Goal: Information Seeking & Learning: Learn about a topic

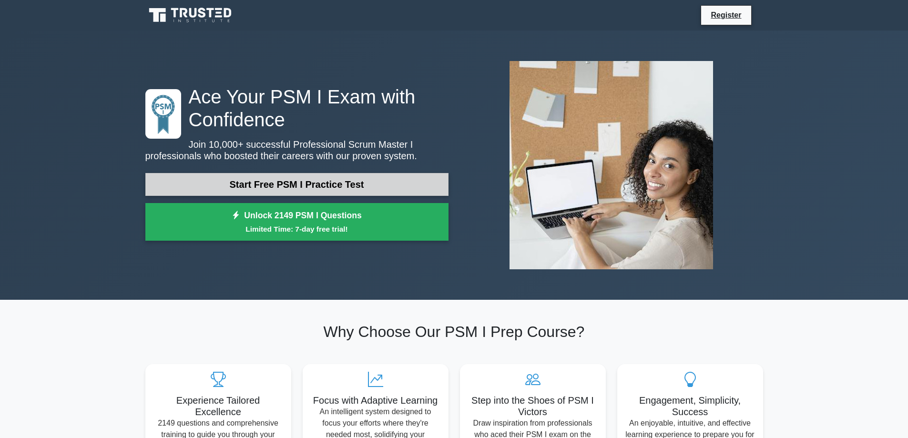
click at [327, 187] on link "Start Free PSM I Practice Test" at bounding box center [296, 184] width 303 height 23
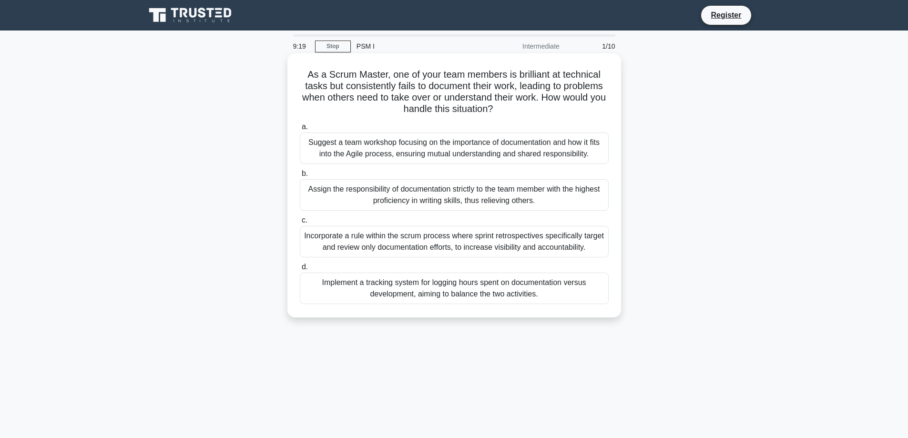
click at [490, 148] on div "Suggest a team workshop focusing on the importance of documentation and how it …" at bounding box center [454, 148] width 309 height 31
click at [300, 130] on input "a. Suggest a team workshop focusing on the importance of documentation and how …" at bounding box center [300, 127] width 0 height 6
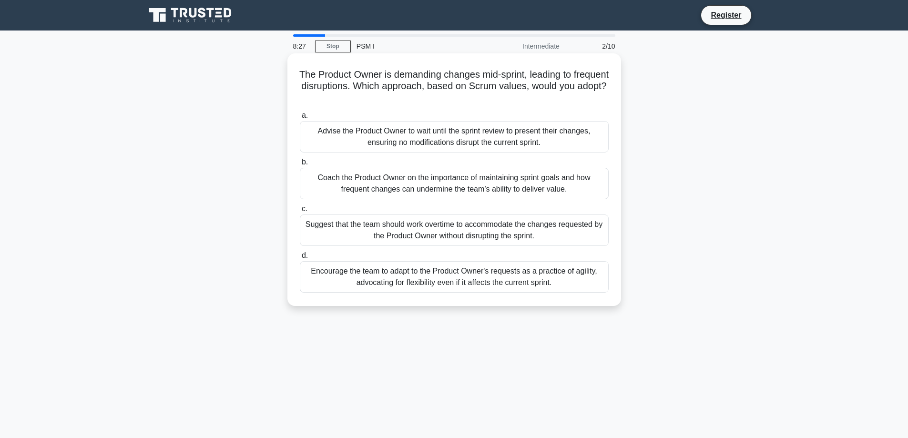
drag, startPoint x: 486, startPoint y: 76, endPoint x: 542, endPoint y: 106, distance: 63.8
click at [542, 106] on div "The Product Owner is demanding changes mid-sprint, leading to frequent disrupti…" at bounding box center [454, 179] width 326 height 245
click at [536, 104] on div at bounding box center [536, 104] width 0 height 0
click at [487, 85] on h5 "The Product Owner is demanding changes mid-sprint, leading to frequent disrupti…" at bounding box center [454, 86] width 311 height 35
drag, startPoint x: 310, startPoint y: 78, endPoint x: 488, endPoint y: 96, distance: 179.3
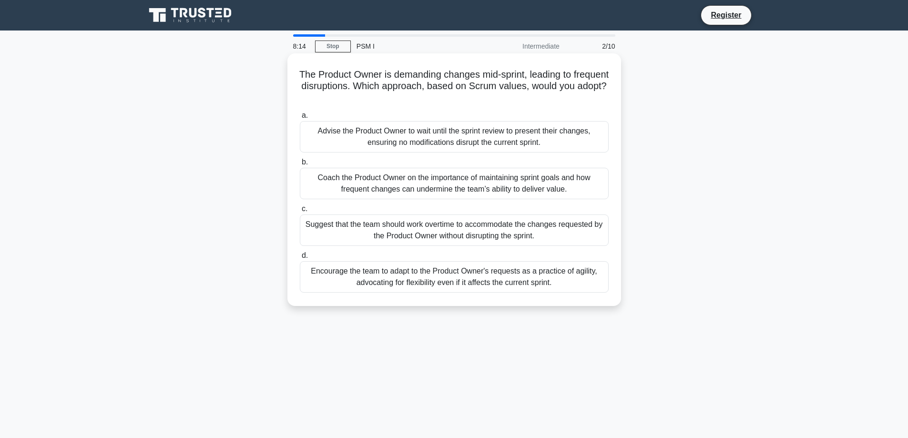
click at [488, 96] on h5 "The Product Owner is demanding changes mid-sprint, leading to frequent disrupti…" at bounding box center [454, 86] width 311 height 35
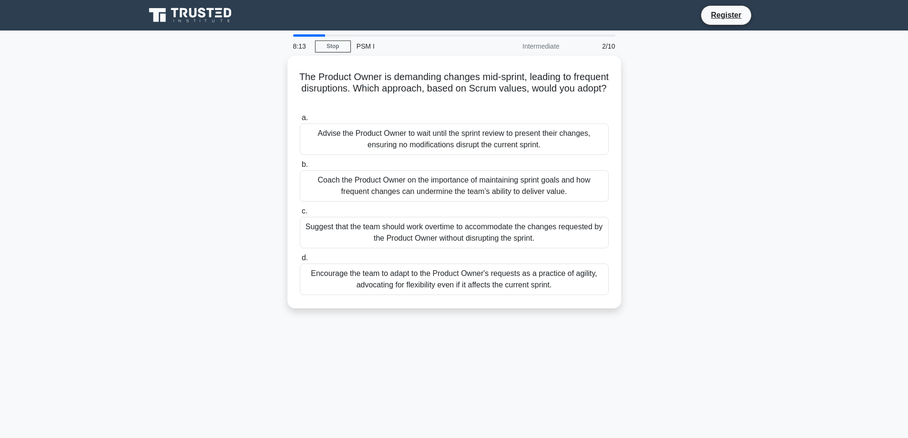
click at [482, 104] on div at bounding box center [482, 104] width 0 height 0
click at [251, 155] on div "The Product Owner is demanding changes mid-sprint, leading to frequent disrupti…" at bounding box center [454, 188] width 629 height 264
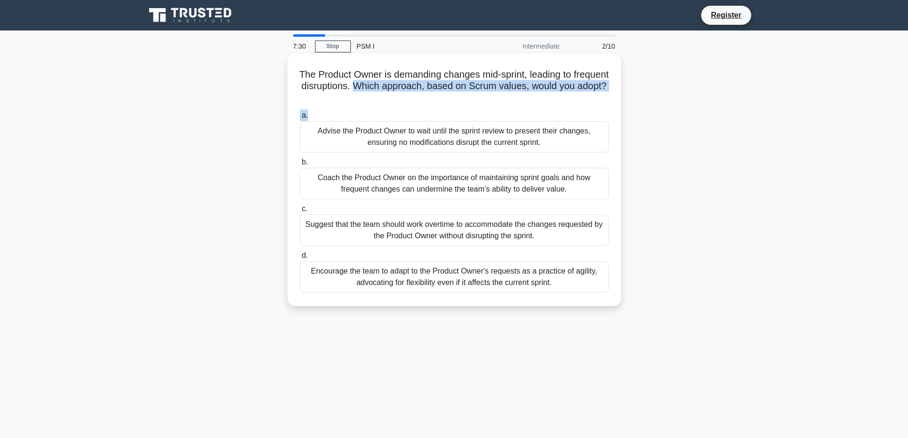
drag, startPoint x: 398, startPoint y: 89, endPoint x: 492, endPoint y: 108, distance: 96.3
click at [492, 108] on div "The Product Owner is demanding changes mid-sprint, leading to frequent disrupti…" at bounding box center [454, 179] width 326 height 245
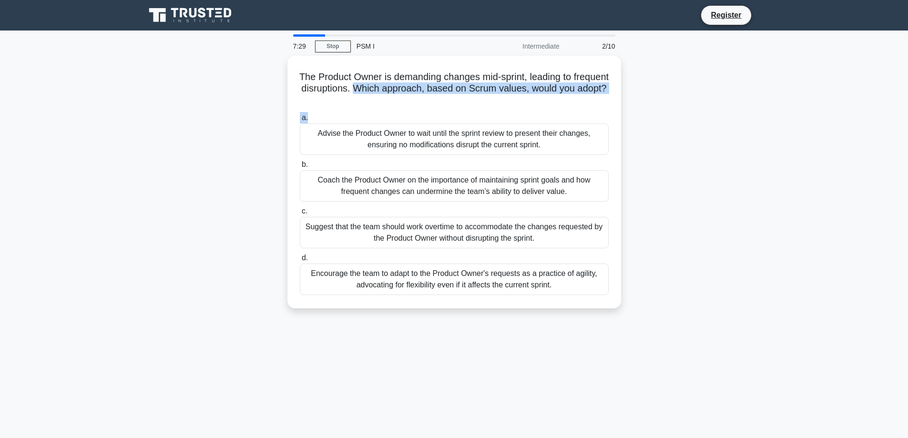
click at [486, 121] on div at bounding box center [486, 121] width 0 height 0
click at [163, 185] on div "The Product Owner is demanding changes mid-sprint, leading to frequent disrupti…" at bounding box center [454, 188] width 629 height 264
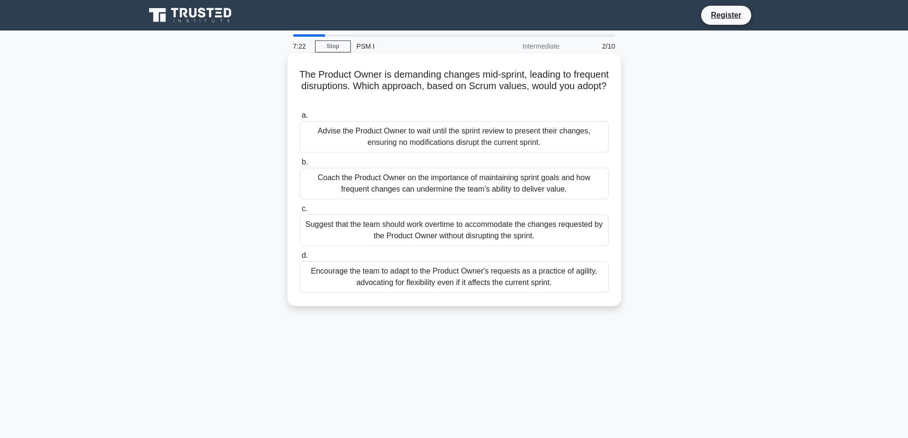
drag, startPoint x: 551, startPoint y: 144, endPoint x: 314, endPoint y: 132, distance: 237.3
click at [314, 132] on div "Advise the Product Owner to wait until the sprint review to present their chang…" at bounding box center [454, 136] width 309 height 31
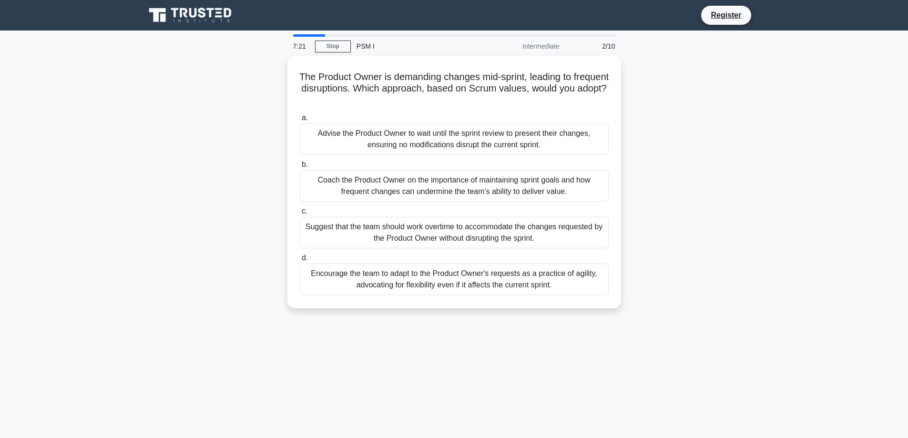
click at [308, 113] on div at bounding box center [308, 113] width 0 height 0
click at [177, 197] on div "The Product Owner is demanding changes mid-sprint, leading to frequent disrupti…" at bounding box center [454, 188] width 629 height 264
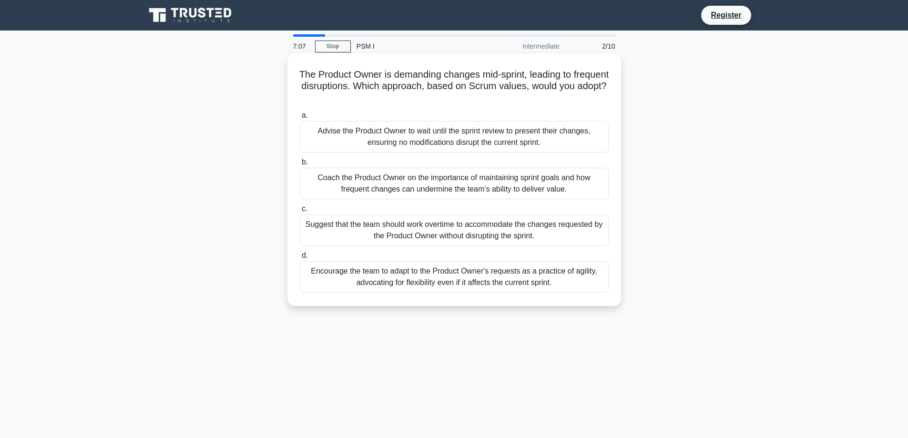
drag, startPoint x: 585, startPoint y: 191, endPoint x: 314, endPoint y: 179, distance: 272.0
click at [314, 179] on div "Coach the Product Owner on the importance of maintaining sprint goals and how f…" at bounding box center [454, 183] width 309 height 31
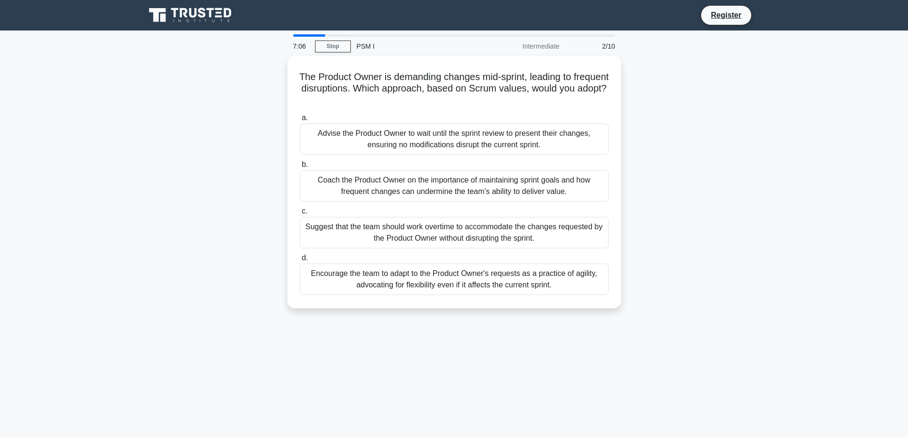
click at [307, 160] on div at bounding box center [307, 160] width 0 height 0
click at [724, 55] on div "6:52 Stop PSM I Intermediate 2/10 The Product Owner is demanding changes mid-sp…" at bounding box center [454, 272] width 629 height 477
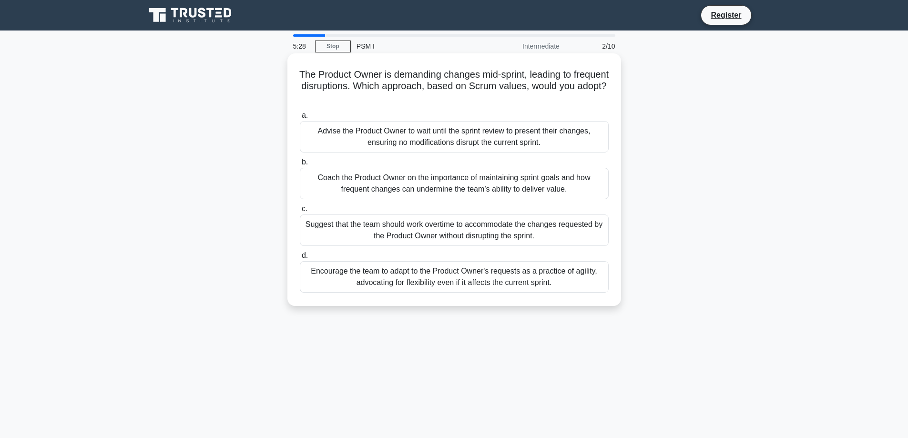
click at [483, 188] on div "Coach the Product Owner on the importance of maintaining sprint goals and how f…" at bounding box center [454, 183] width 309 height 31
click at [300, 165] on input "b. Coach the Product Owner on the importance of maintaining sprint goals and ho…" at bounding box center [300, 162] width 0 height 6
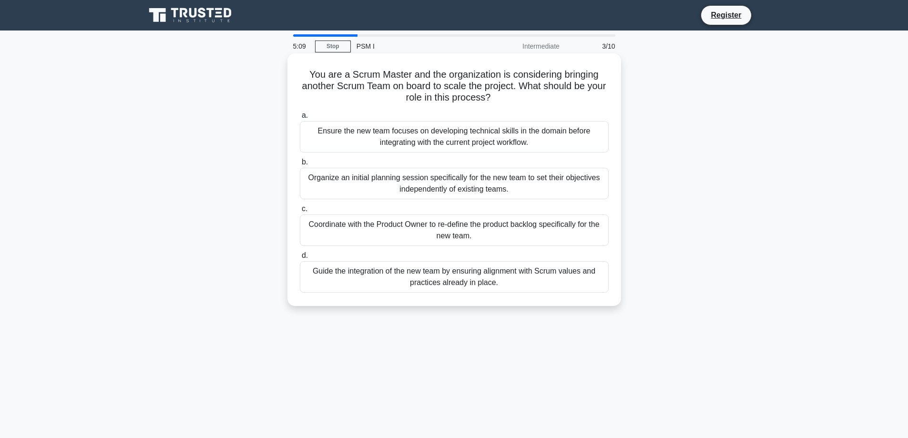
click at [524, 83] on h5 "You are a Scrum Master and the organization is considering bringing another Scr…" at bounding box center [454, 86] width 311 height 35
click at [429, 237] on div "Coordinate with the Product Owner to re-define the product backlog specifically…" at bounding box center [454, 230] width 309 height 31
click at [300, 212] on input "c. Coordinate with the Product Owner to re-define the product backlog specifica…" at bounding box center [300, 209] width 0 height 6
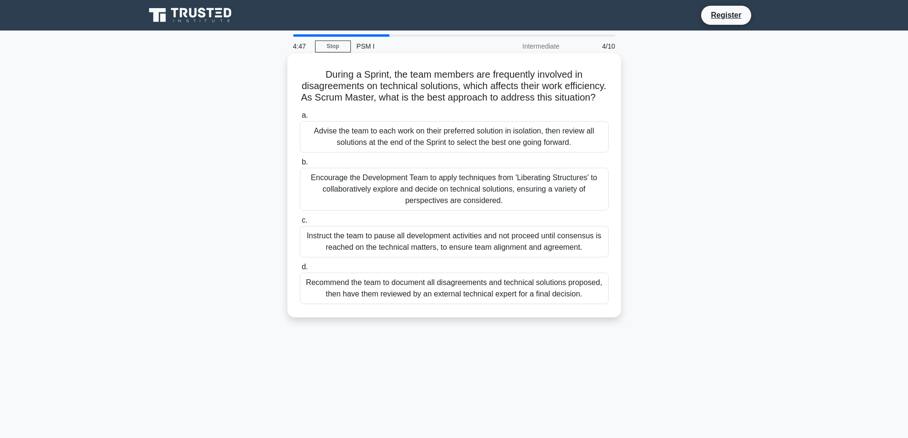
click at [362, 150] on div "Advise the team to each work on their preferred solution in isolation, then rev…" at bounding box center [454, 136] width 309 height 31
click at [300, 119] on input "a. Advise the team to each work on their preferred solution in isolation, then …" at bounding box center [300, 116] width 0 height 6
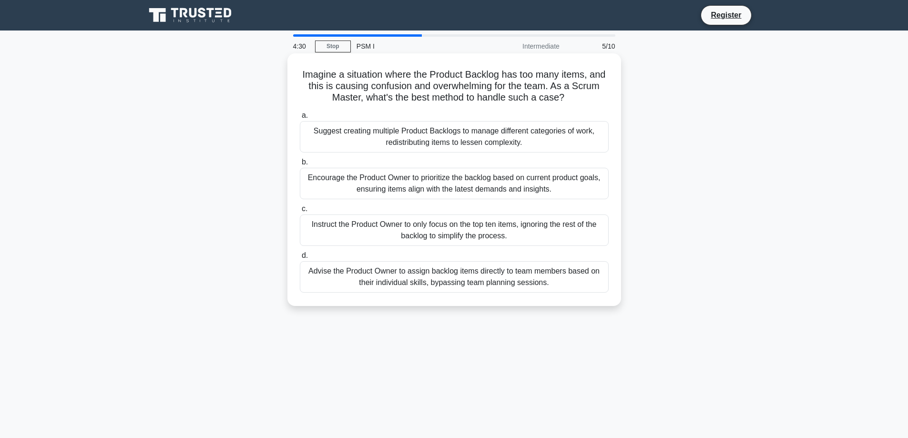
click at [444, 175] on div "Encourage the Product Owner to prioritize the backlog based on current product …" at bounding box center [454, 183] width 309 height 31
click at [300, 165] on input "b. Encourage the Product Owner to prioritize the backlog based on current produ…" at bounding box center [300, 162] width 0 height 6
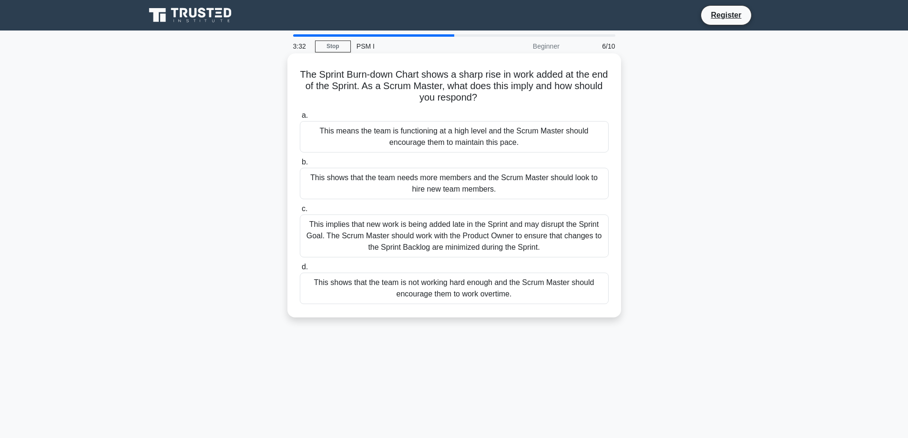
click at [519, 77] on h5 "The Sprint Burn-down Chart shows a sharp rise in work added at the end of the S…" at bounding box center [454, 86] width 311 height 35
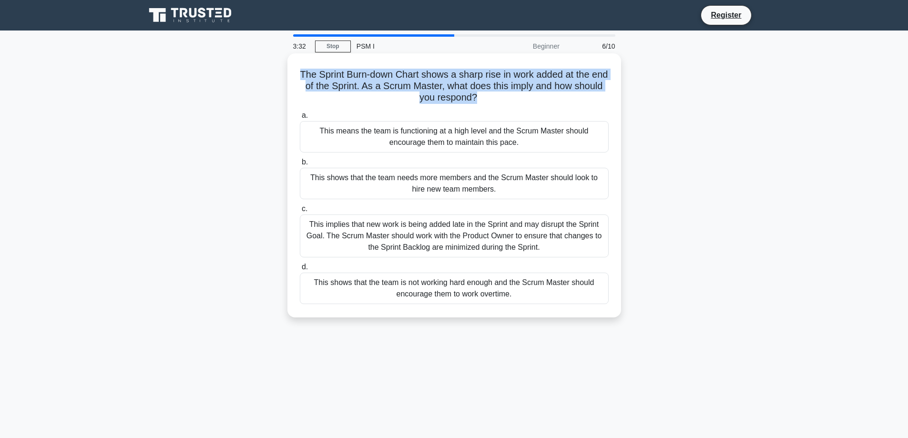
click at [519, 77] on h5 "The Sprint Burn-down Chart shows a sharp rise in work added at the end of the S…" at bounding box center [454, 86] width 311 height 35
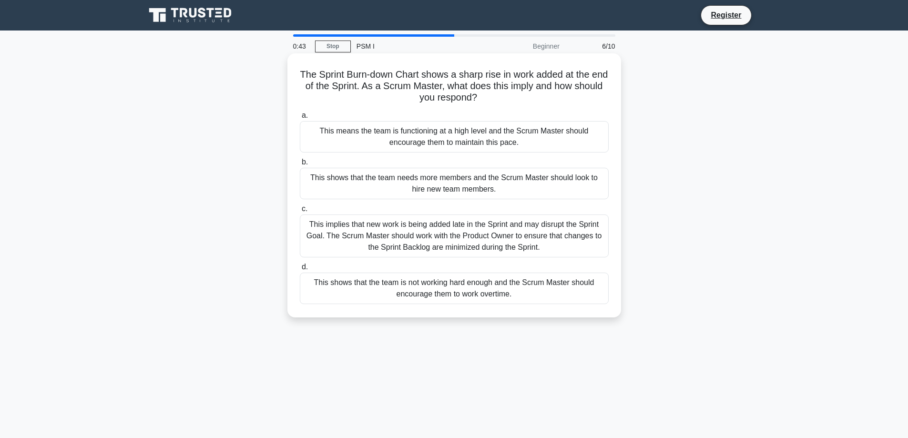
click at [490, 252] on div "This implies that new work is being added late in the Sprint and may disrupt th…" at bounding box center [454, 236] width 309 height 43
click at [300, 212] on input "c. This implies that new work is being added late in the Sprint and may disrupt…" at bounding box center [300, 209] width 0 height 6
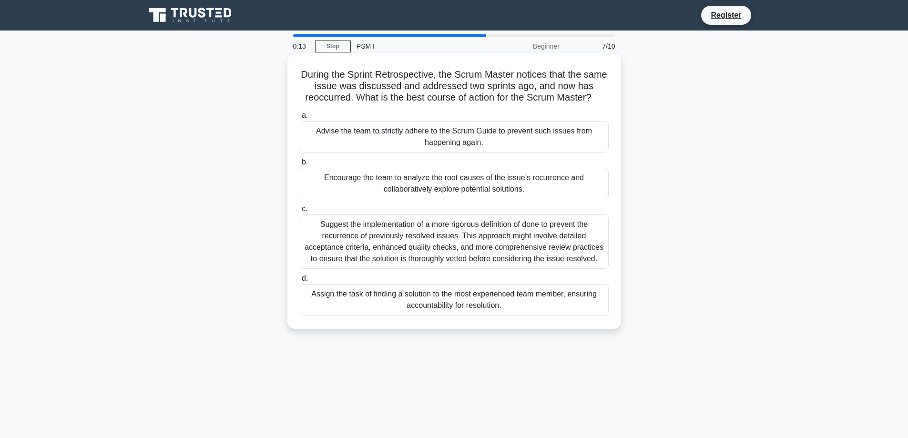
click at [486, 188] on div "Encourage the team to analyze the root causes of the issue’s recurrence and col…" at bounding box center [454, 183] width 309 height 31
click at [300, 165] on input "b. Encourage the team to analyze the root causes of the issue’s recurrence and …" at bounding box center [300, 162] width 0 height 6
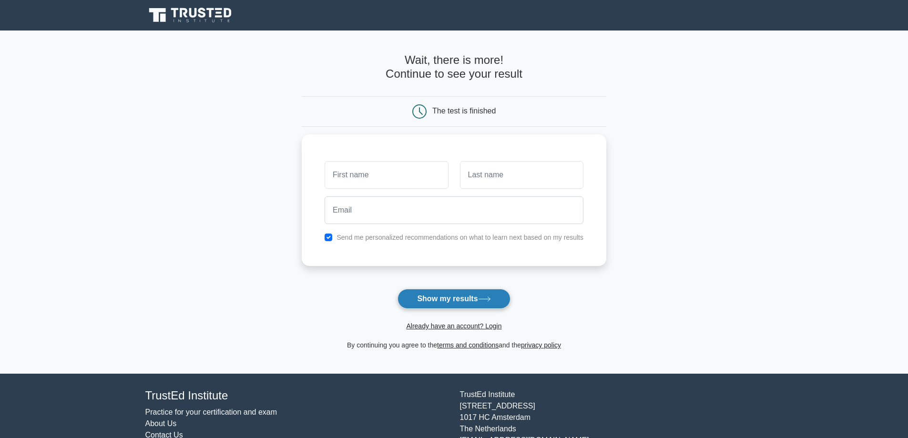
click at [460, 294] on button "Show my results" at bounding box center [454, 299] width 113 height 20
click at [494, 163] on input "text" at bounding box center [521, 173] width 123 height 28
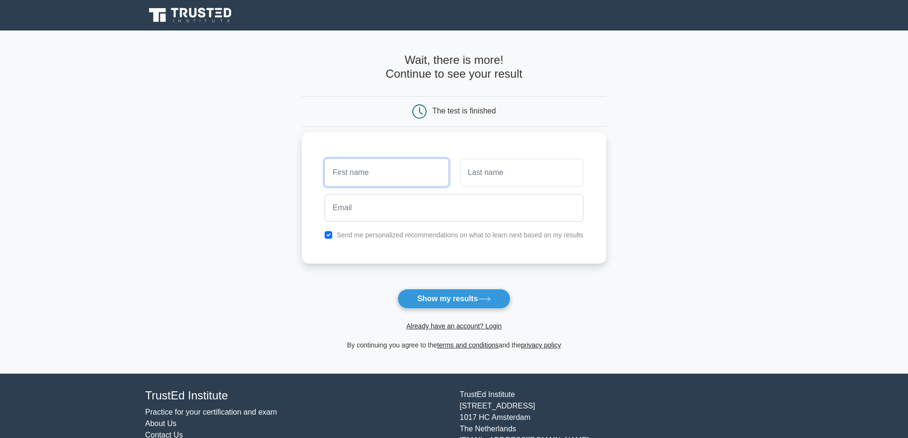
click at [414, 170] on input "text" at bounding box center [386, 173] width 123 height 28
type input "mina"
click at [539, 184] on input "text" at bounding box center [521, 173] width 123 height 28
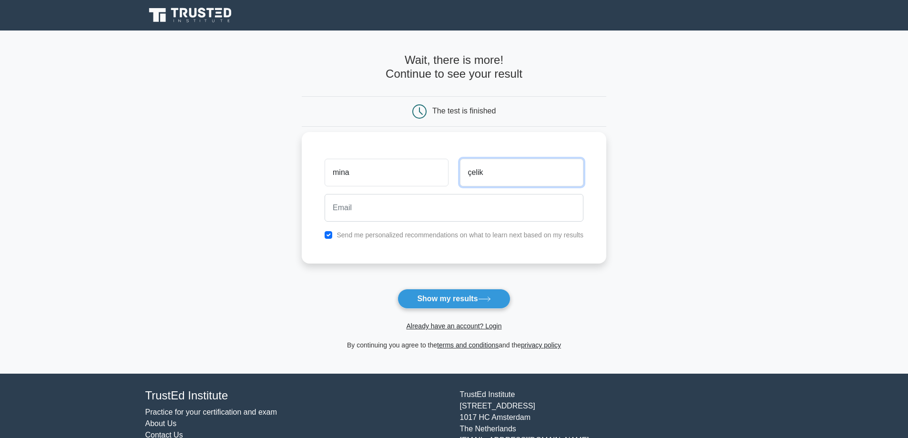
type input "çelik"
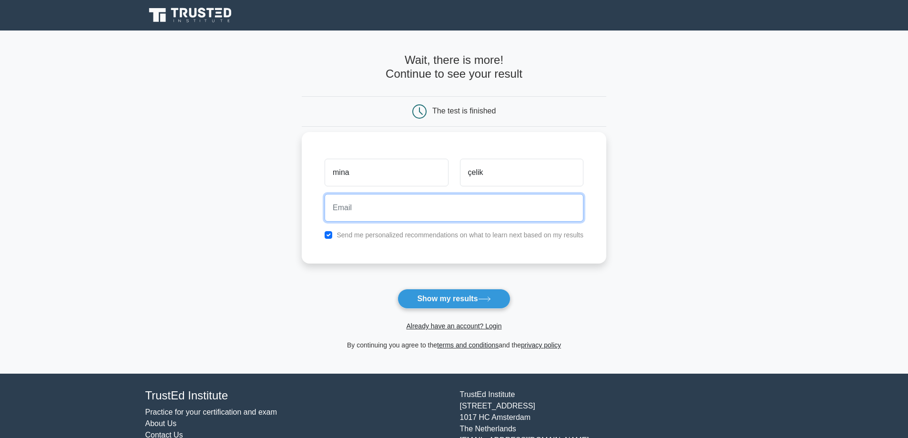
click at [516, 205] on input "email" at bounding box center [454, 208] width 259 height 28
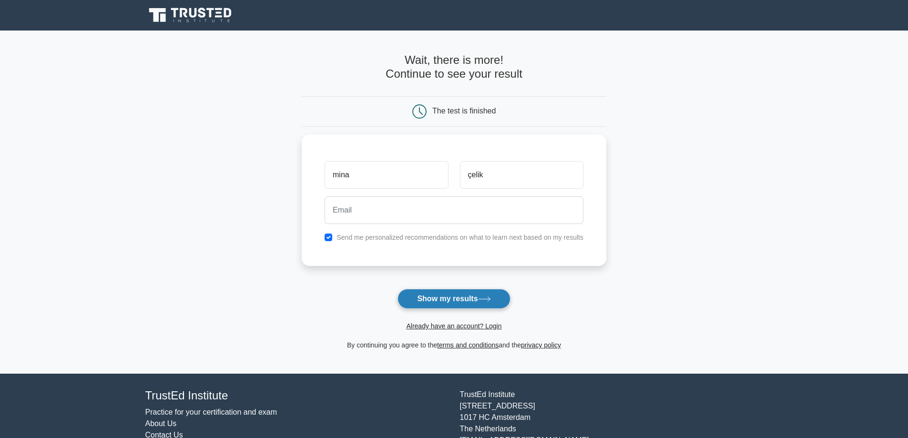
click at [486, 297] on icon at bounding box center [484, 299] width 13 height 5
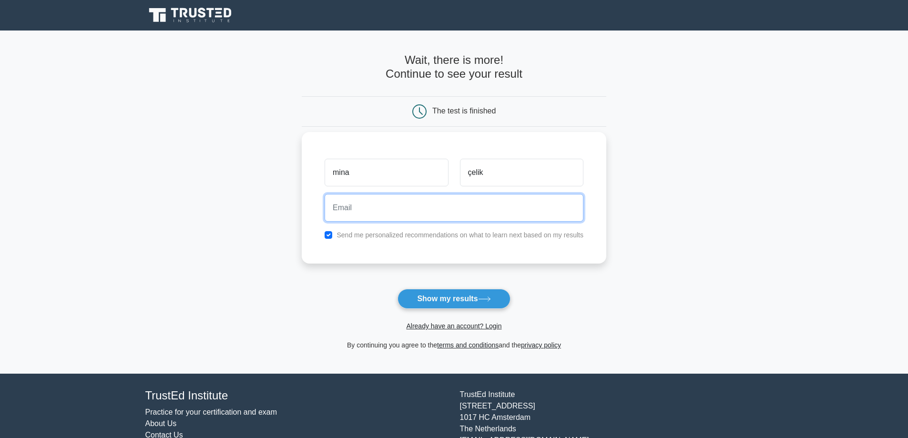
click at [404, 214] on input "email" at bounding box center [454, 208] width 259 height 28
type input "minacelik1998@gmail.com"
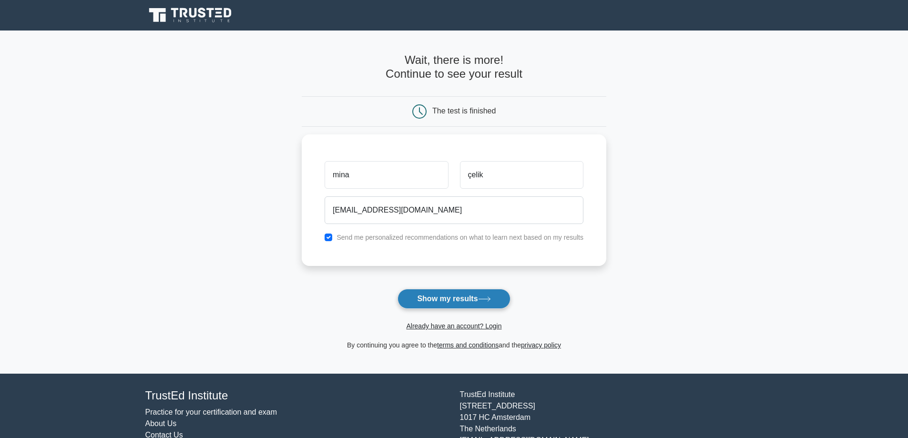
click at [480, 305] on button "Show my results" at bounding box center [454, 299] width 113 height 20
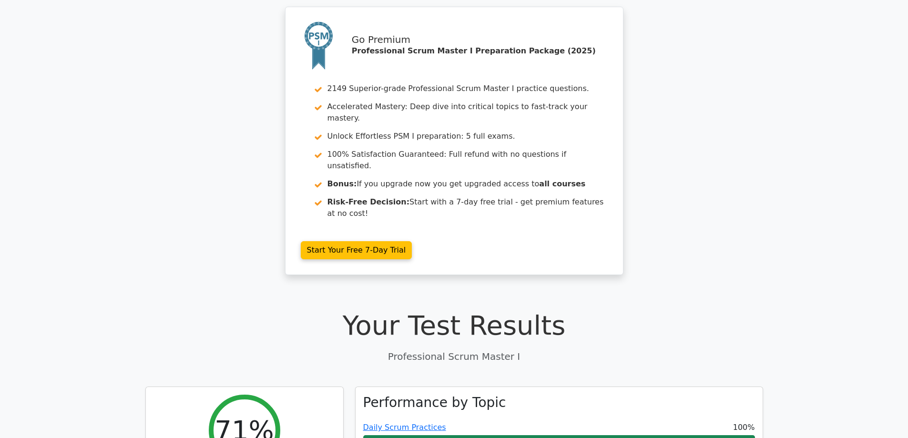
scroll to position [30, 0]
